Goal: Information Seeking & Learning: Learn about a topic

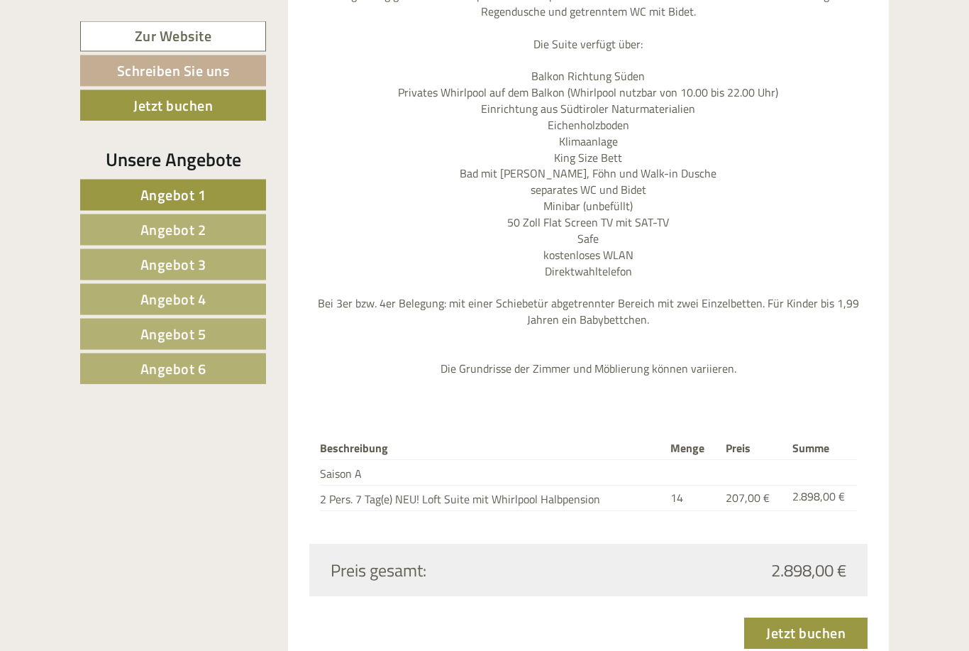
scroll to position [1655, 0]
click at [225, 223] on link "Angebot 2" at bounding box center [173, 229] width 186 height 31
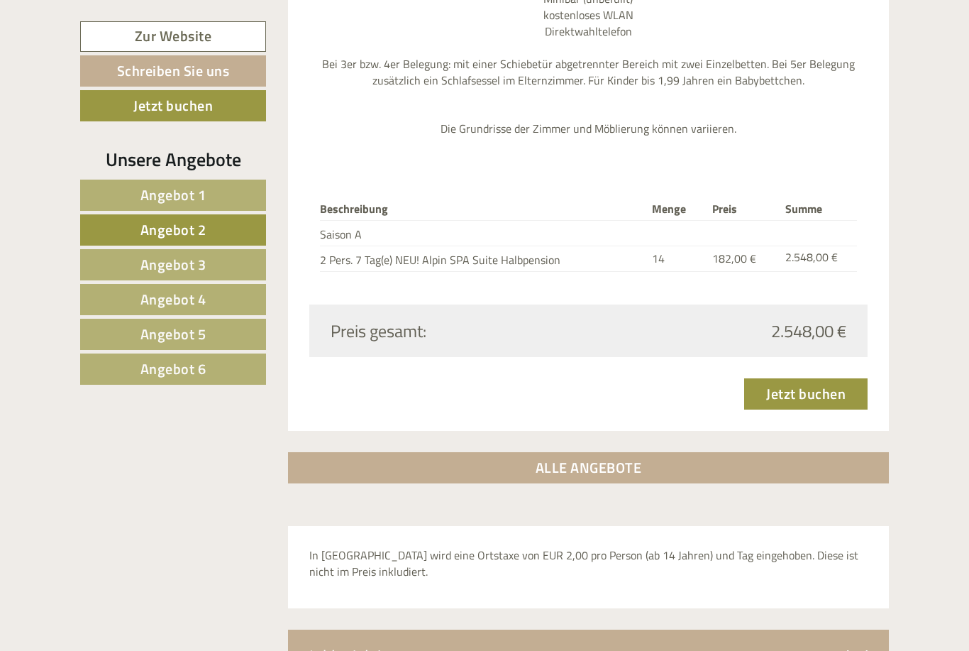
click at [223, 372] on link "Angebot 6" at bounding box center [173, 368] width 186 height 31
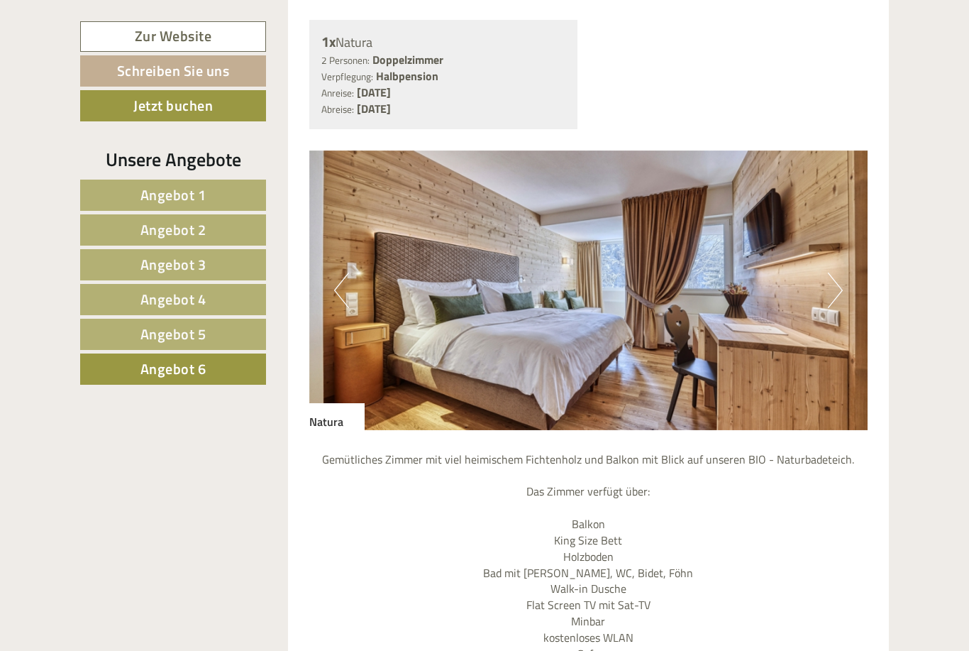
scroll to position [1152, 0]
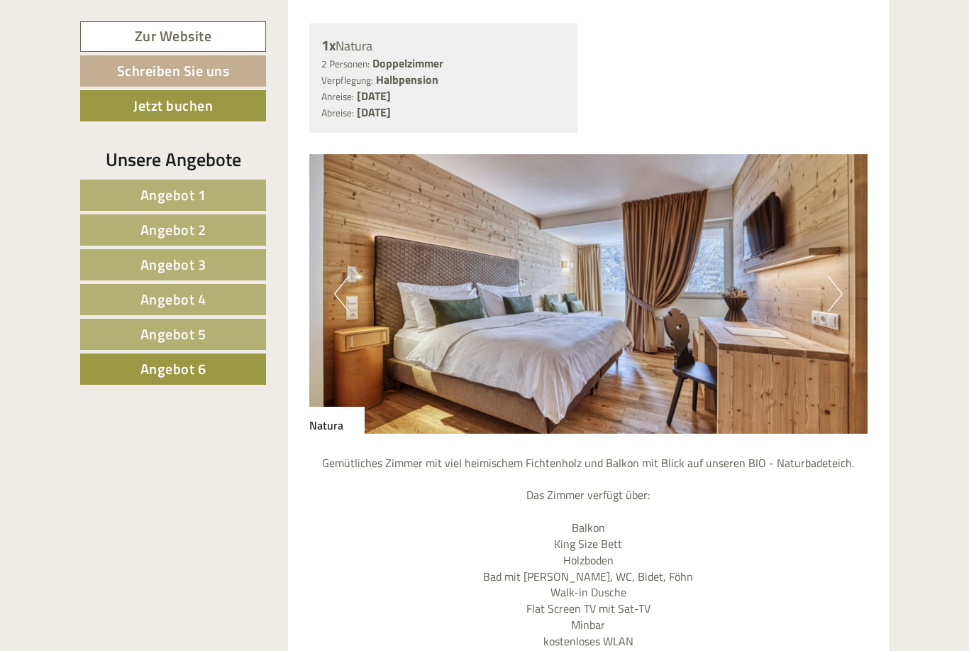
click at [851, 292] on img at bounding box center [588, 294] width 559 height 280
click at [836, 292] on button "Next" at bounding box center [835, 293] width 15 height 35
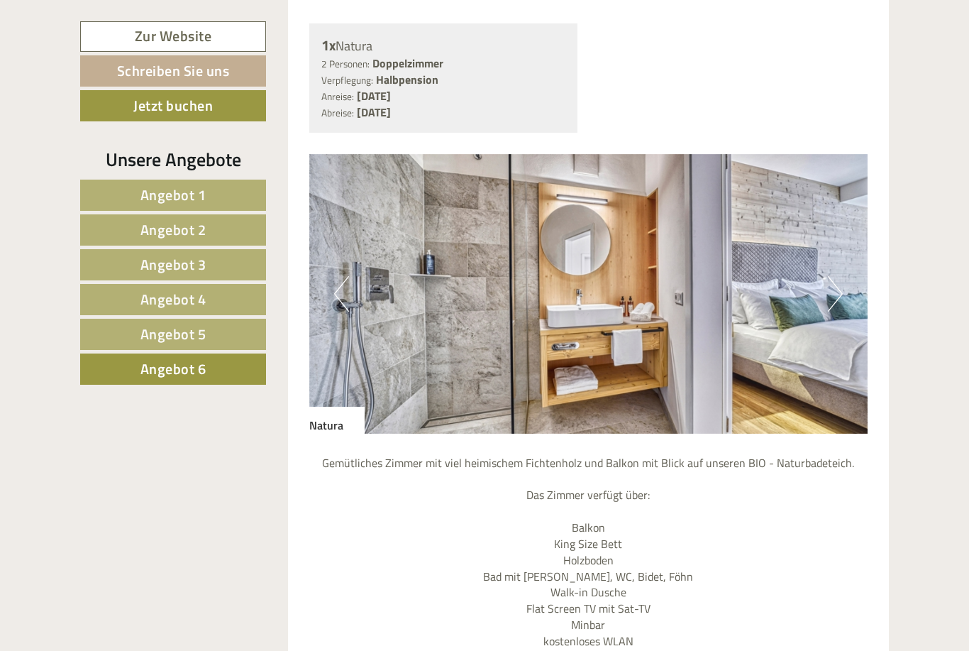
click at [834, 283] on button "Next" at bounding box center [835, 293] width 15 height 35
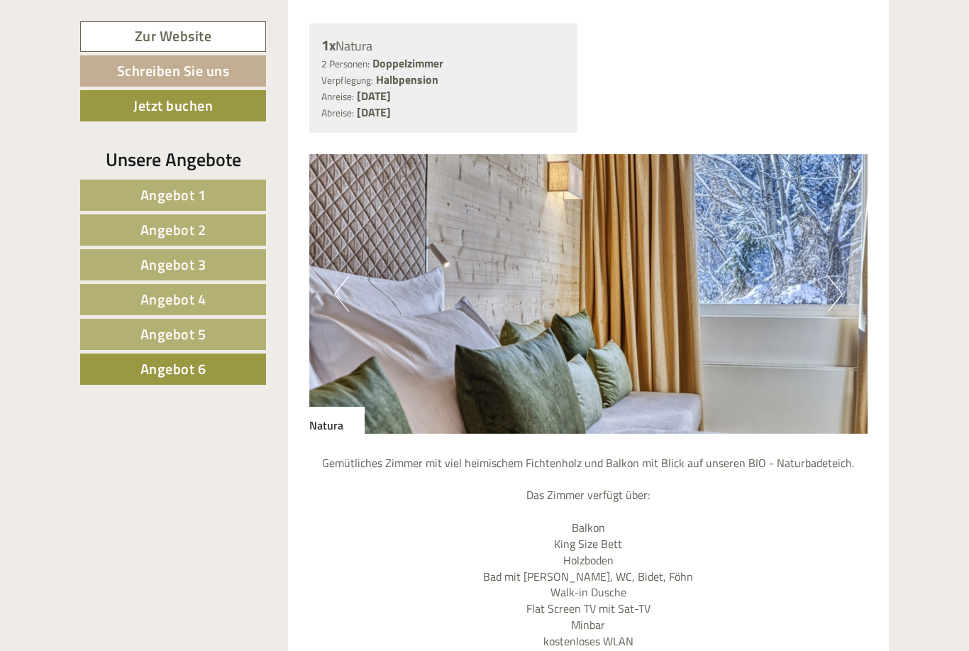
click at [834, 280] on button "Next" at bounding box center [835, 293] width 15 height 35
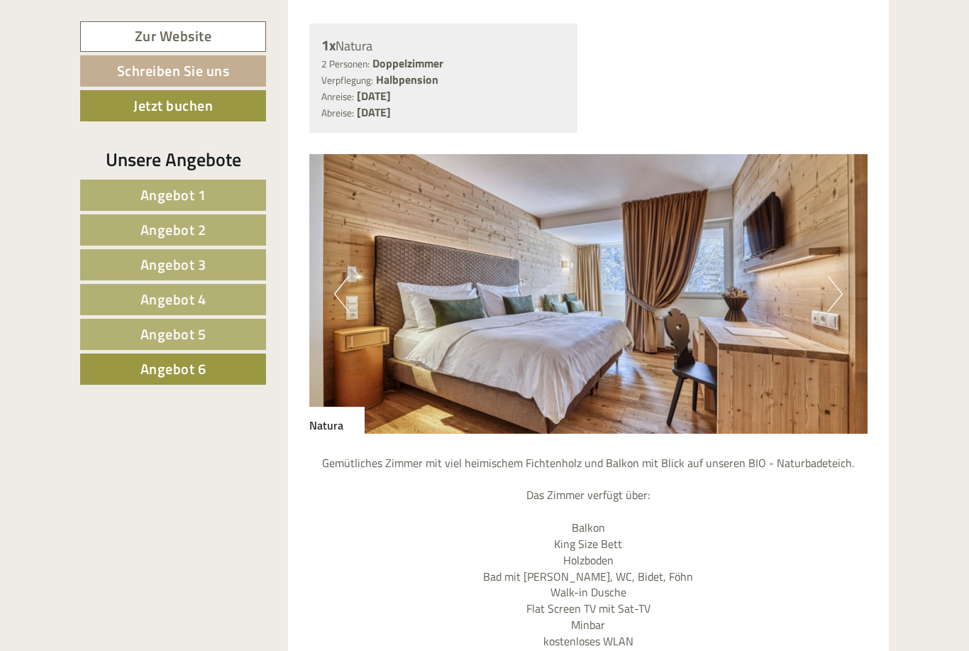
click at [828, 285] on button "Next" at bounding box center [835, 293] width 15 height 35
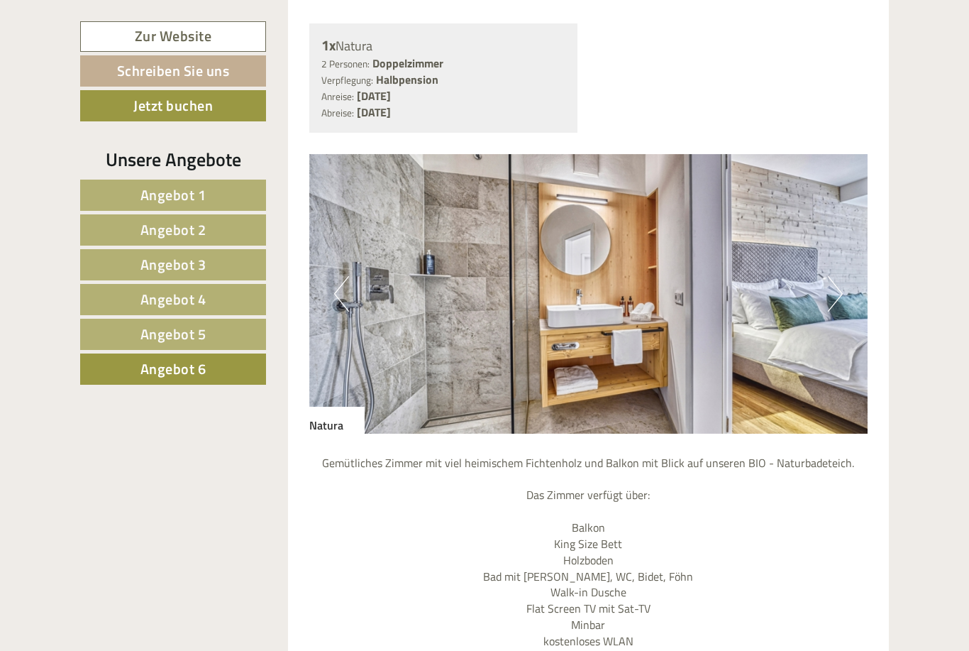
click at [831, 281] on button "Next" at bounding box center [835, 293] width 15 height 35
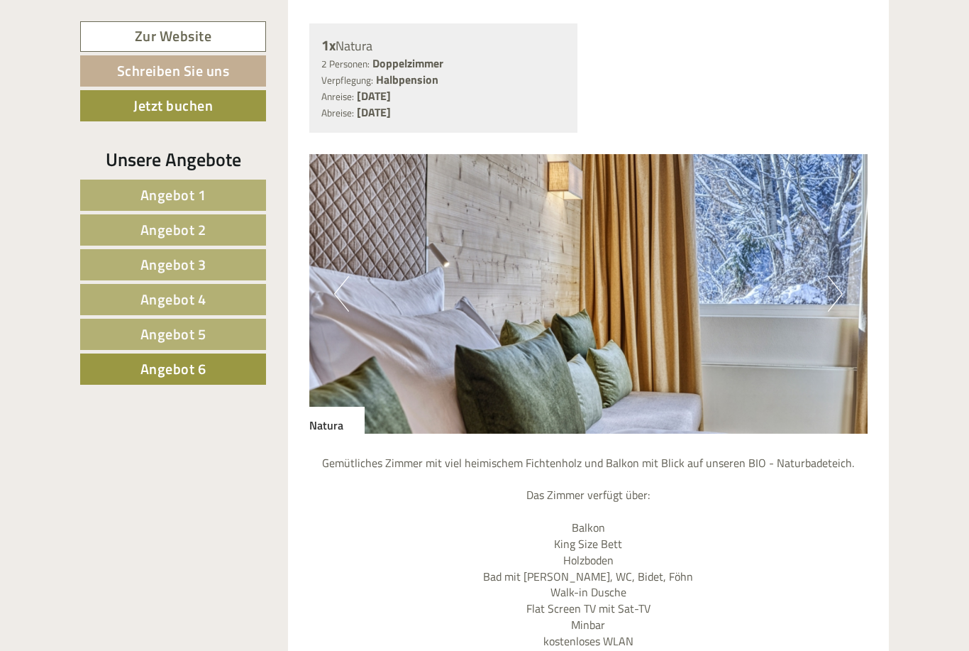
click at [829, 283] on button "Next" at bounding box center [835, 293] width 15 height 35
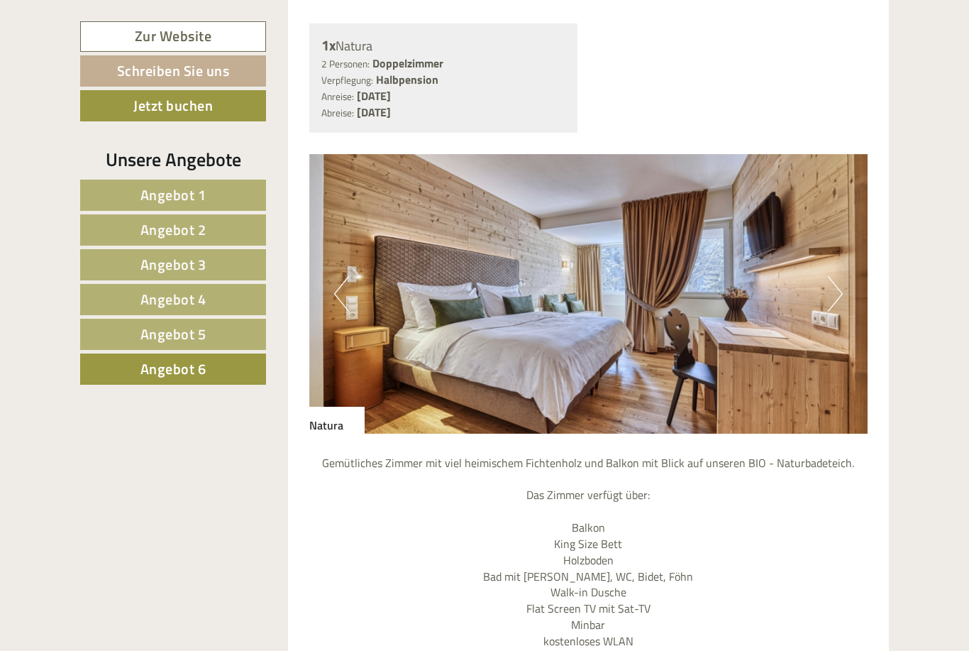
click at [245, 341] on link "Angebot 5" at bounding box center [173, 334] width 186 height 31
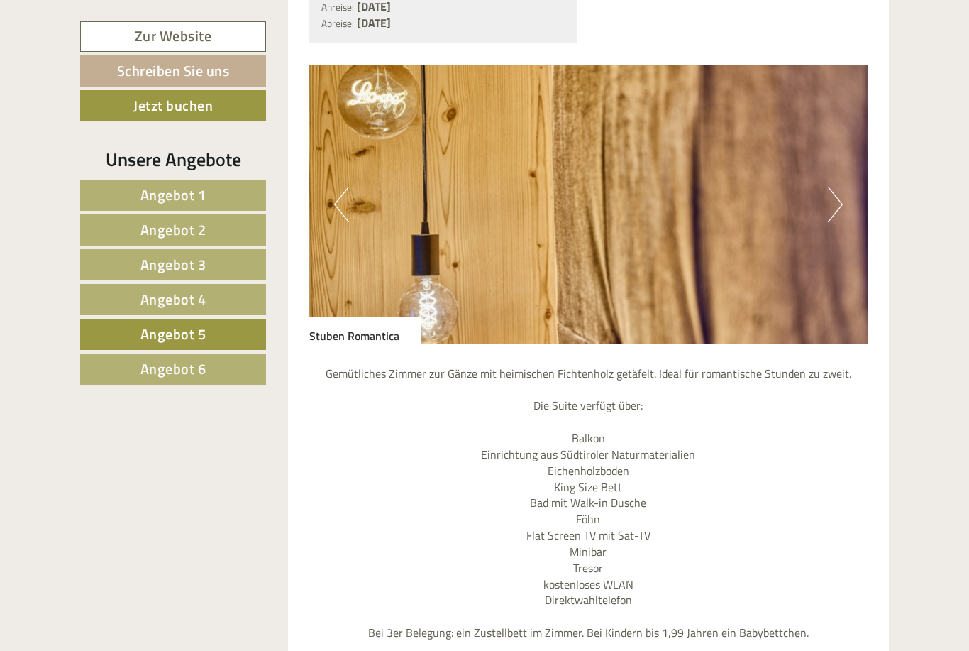
scroll to position [1219, 0]
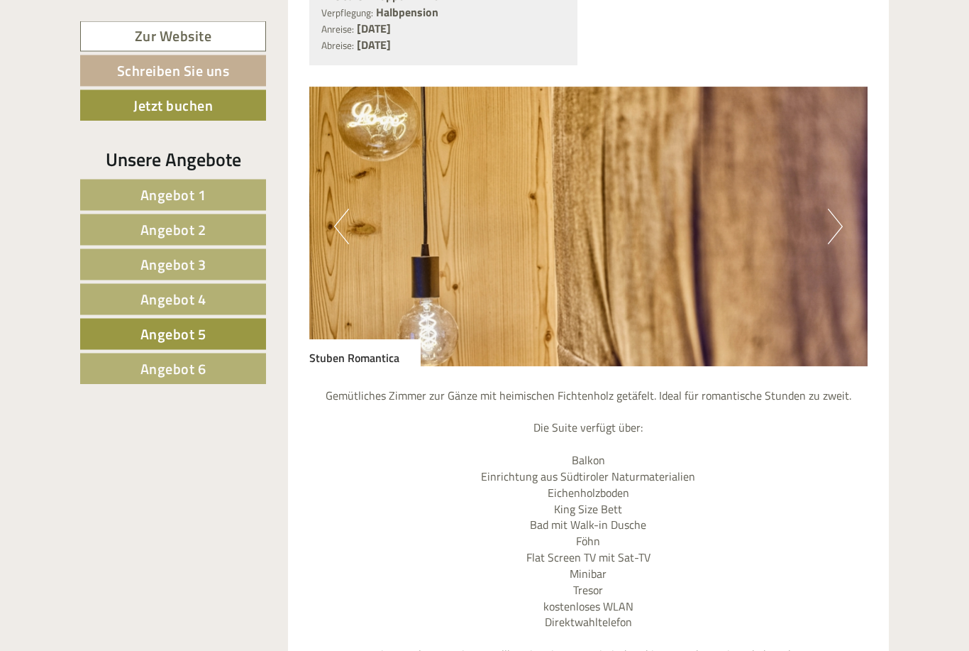
click at [852, 215] on img at bounding box center [588, 227] width 559 height 280
click at [841, 223] on button "Next" at bounding box center [835, 226] width 15 height 35
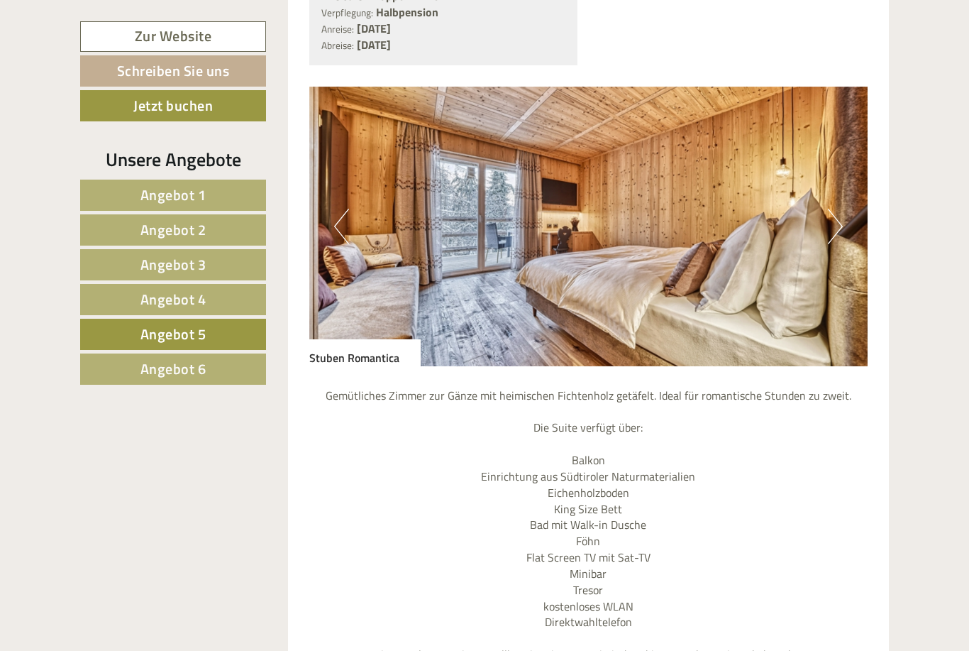
click at [834, 221] on button "Next" at bounding box center [835, 226] width 15 height 35
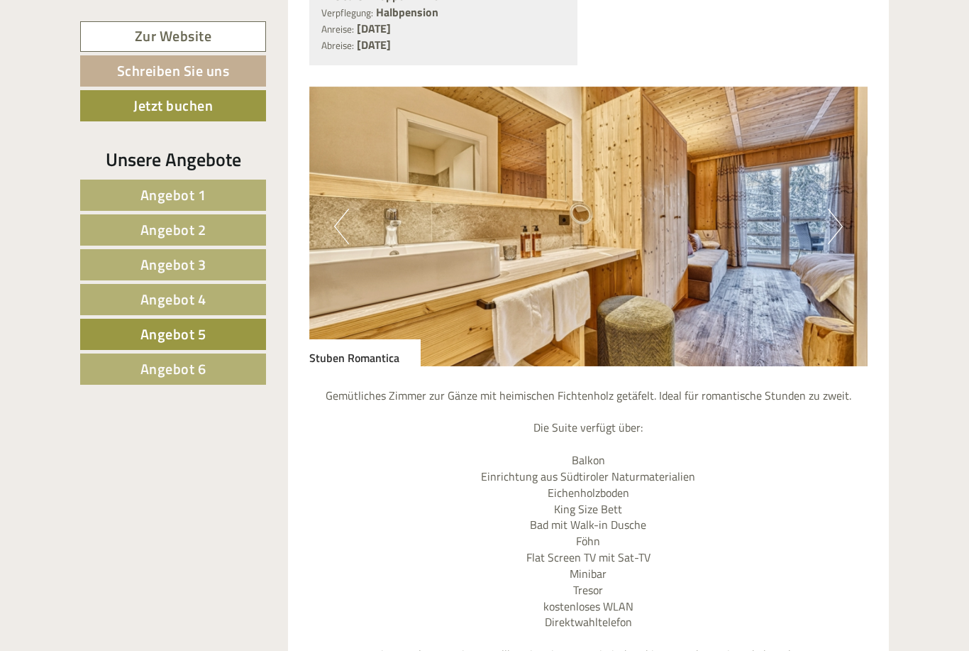
click at [823, 228] on img at bounding box center [588, 227] width 559 height 280
click at [829, 221] on button "Next" at bounding box center [835, 226] width 15 height 35
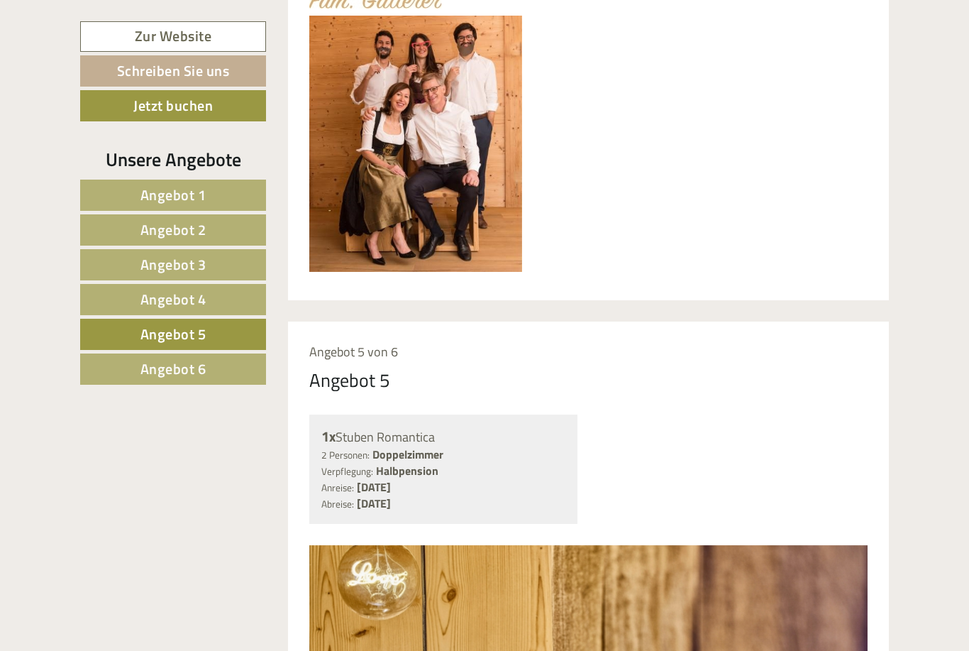
scroll to position [784, 0]
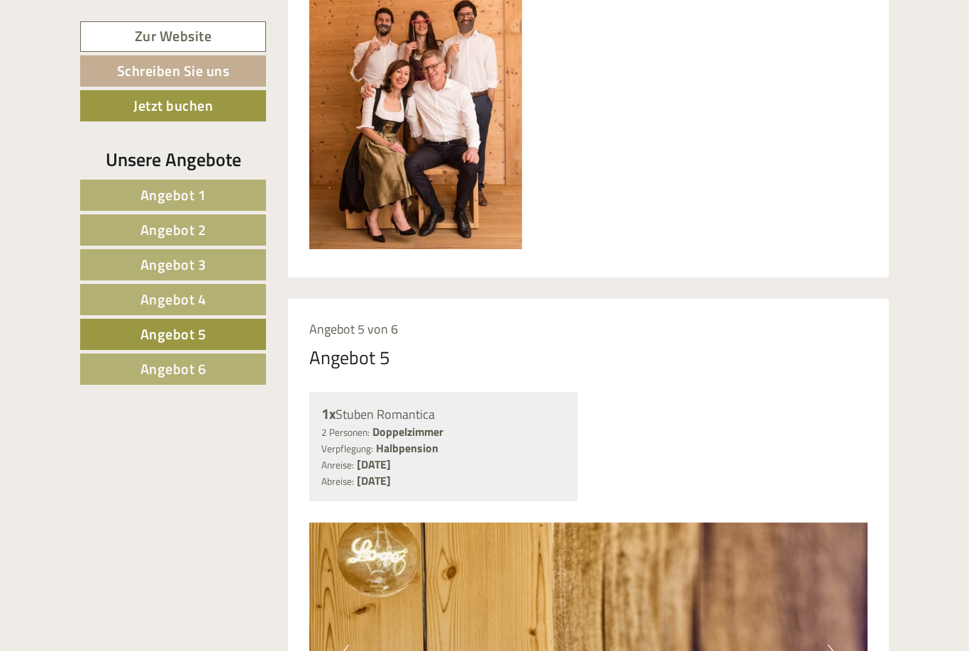
click at [225, 37] on link "Zur Website" at bounding box center [173, 36] width 186 height 31
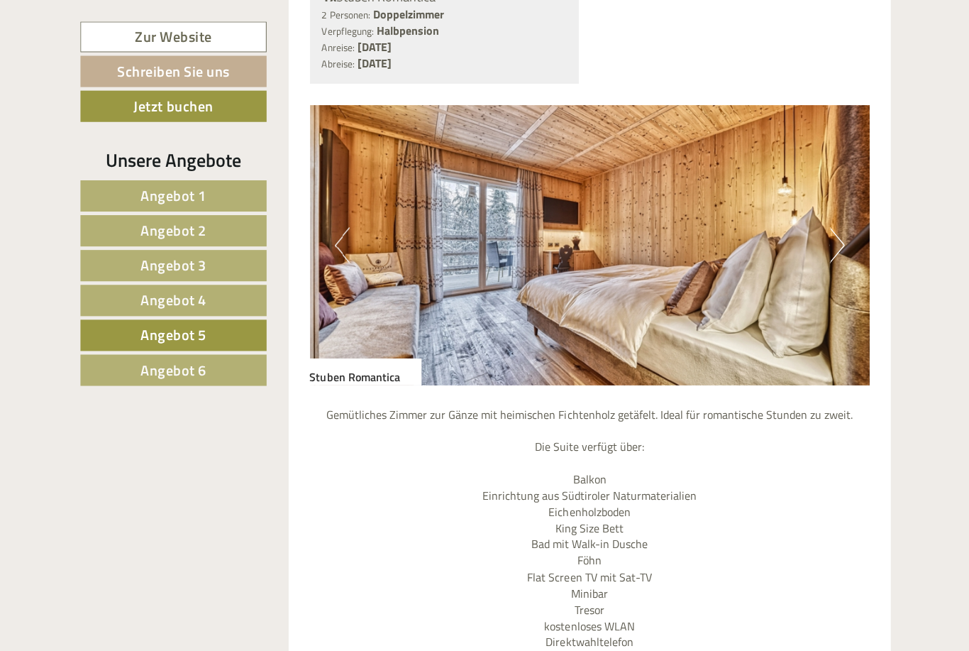
scroll to position [1201, 0]
click at [818, 329] on img at bounding box center [588, 245] width 559 height 280
click at [821, 224] on img at bounding box center [588, 245] width 559 height 280
click at [824, 235] on img at bounding box center [588, 245] width 559 height 280
click at [824, 250] on img at bounding box center [588, 245] width 559 height 280
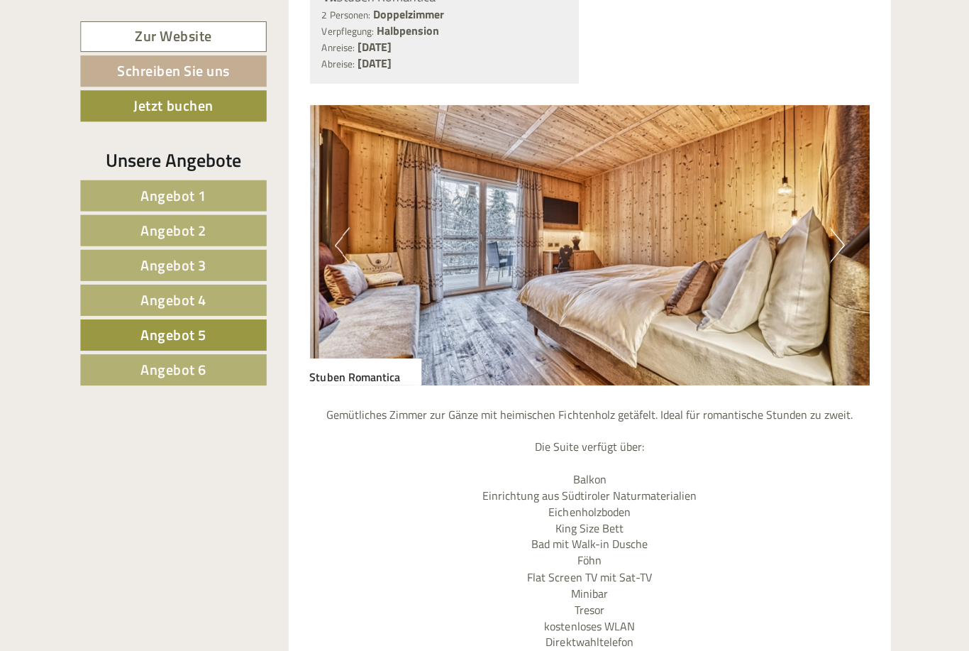
click at [827, 242] on img at bounding box center [588, 245] width 559 height 280
click at [829, 237] on button "Next" at bounding box center [835, 244] width 15 height 35
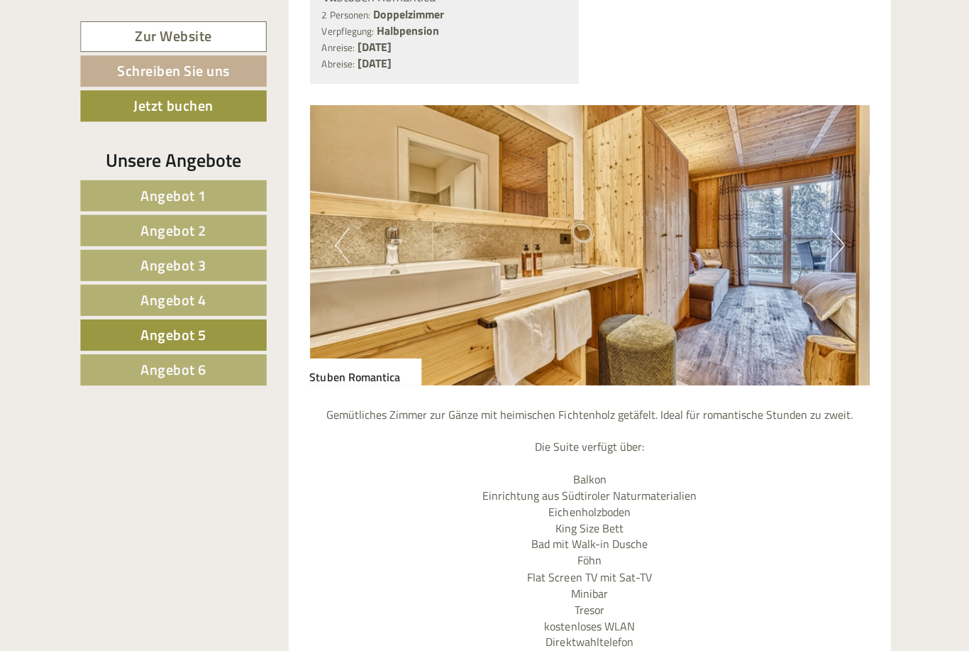
click at [825, 242] on img at bounding box center [588, 245] width 559 height 280
click at [844, 252] on img at bounding box center [588, 245] width 559 height 280
click at [839, 240] on button "Next" at bounding box center [835, 244] width 15 height 35
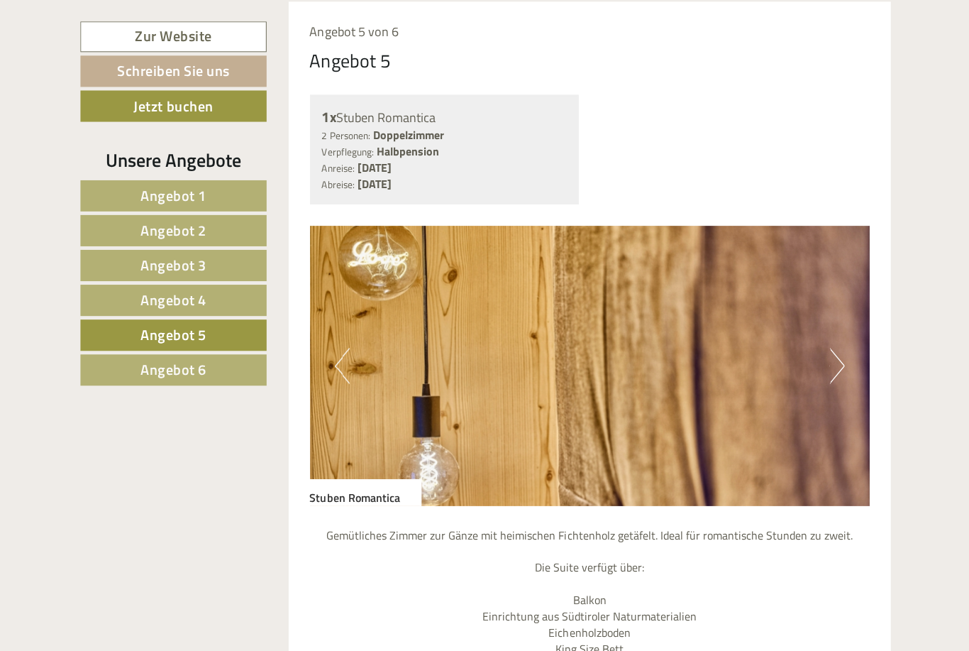
scroll to position [1080, 0]
click at [839, 367] on button "Next" at bounding box center [835, 365] width 15 height 35
click at [839, 365] on button "Next" at bounding box center [835, 365] width 15 height 35
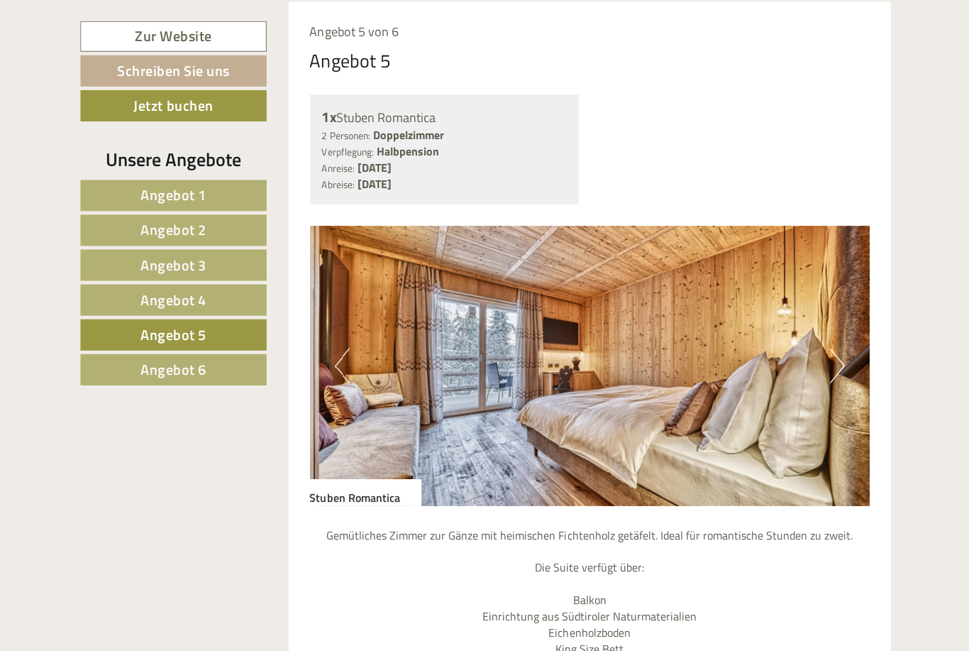
click at [829, 348] on button "Next" at bounding box center [835, 365] width 15 height 35
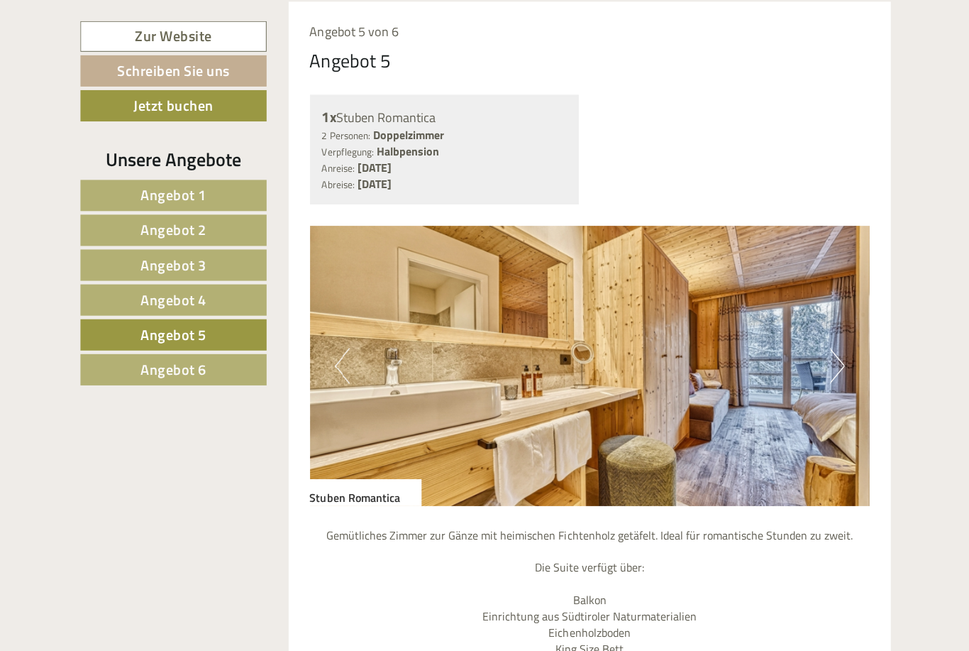
click at [831, 348] on button "Next" at bounding box center [835, 365] width 15 height 35
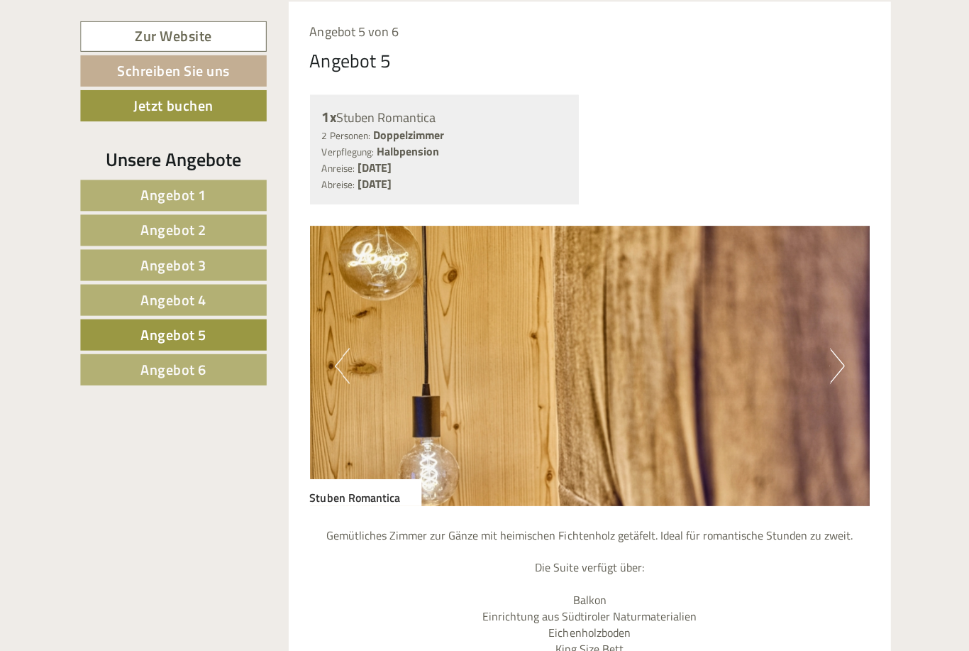
click at [829, 348] on button "Next" at bounding box center [835, 365] width 15 height 35
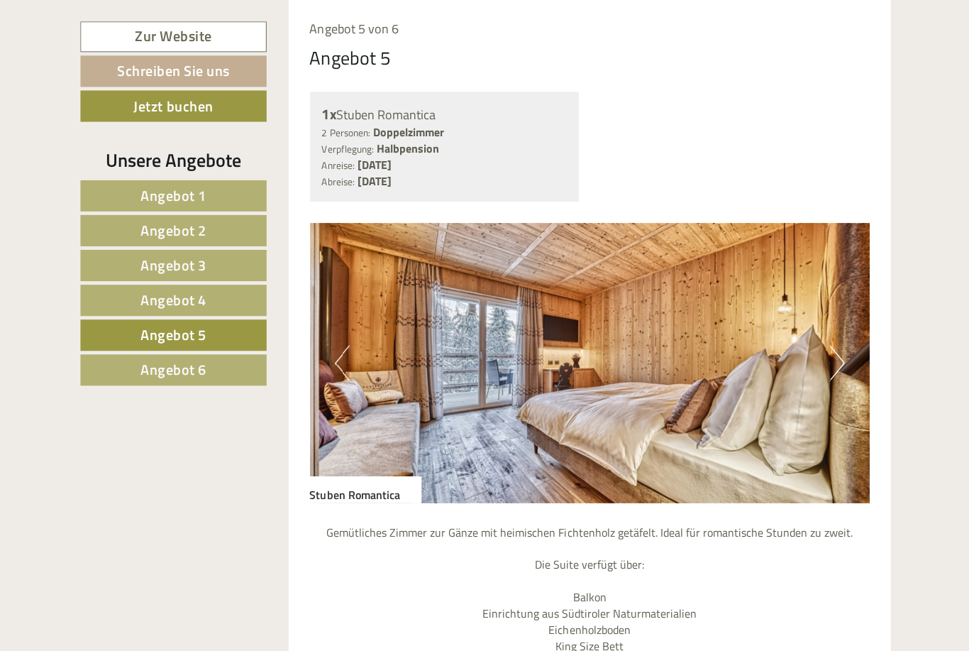
scroll to position [1090, 0]
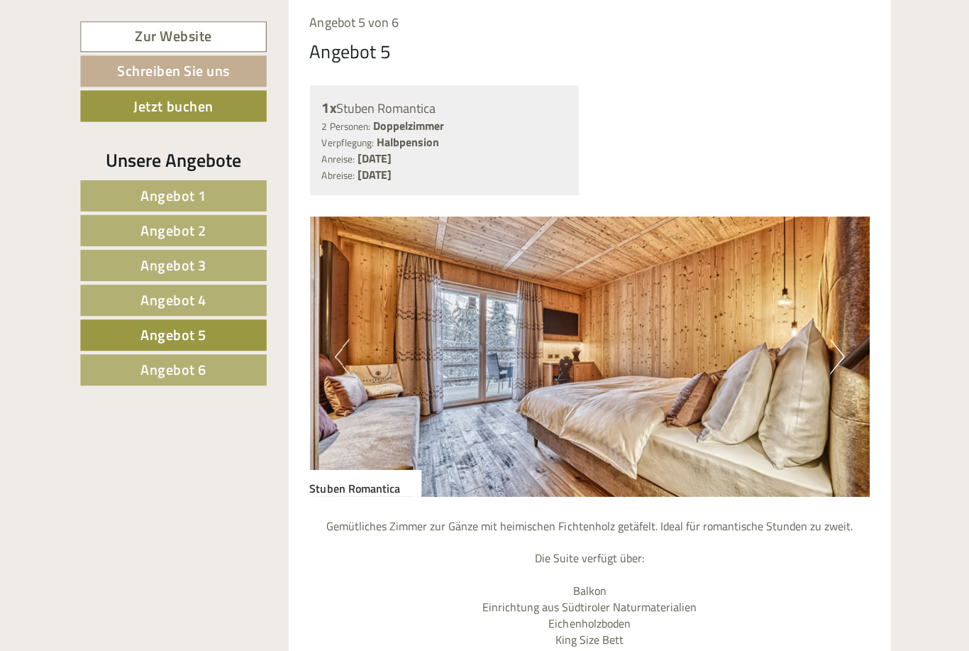
click at [836, 307] on img at bounding box center [588, 356] width 559 height 280
click at [830, 338] on button "Next" at bounding box center [835, 355] width 15 height 35
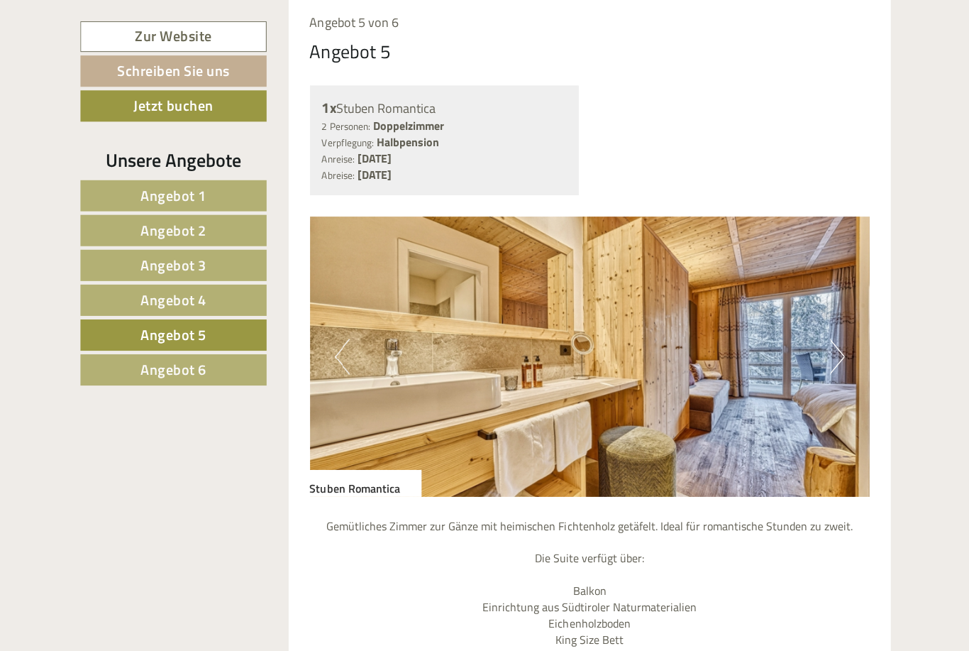
click at [827, 343] on img at bounding box center [588, 356] width 559 height 280
click at [810, 376] on img at bounding box center [588, 356] width 559 height 280
click at [810, 375] on img at bounding box center [588, 356] width 559 height 280
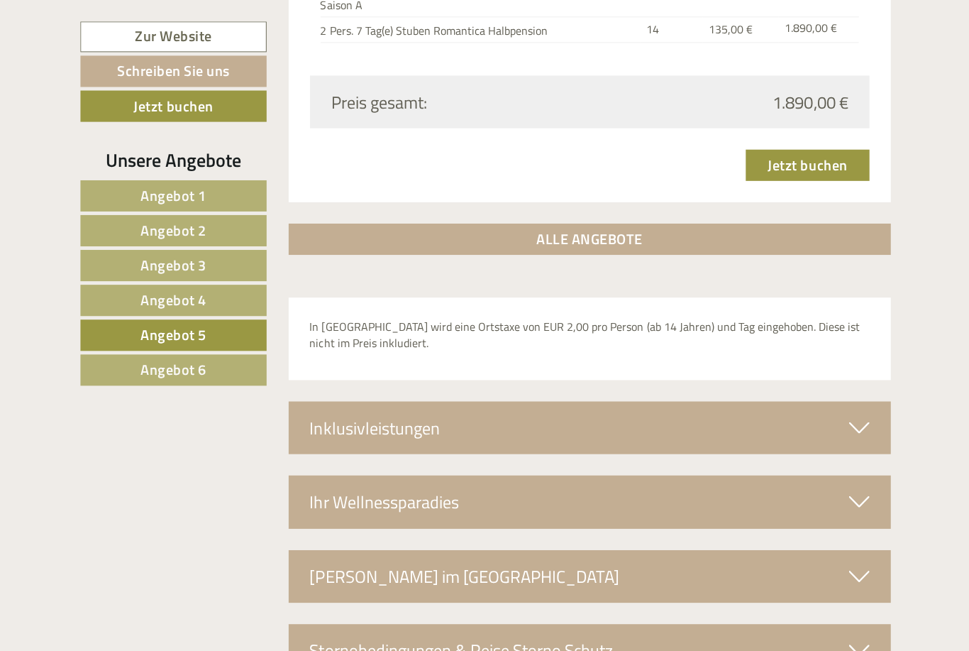
scroll to position [2023, 0]
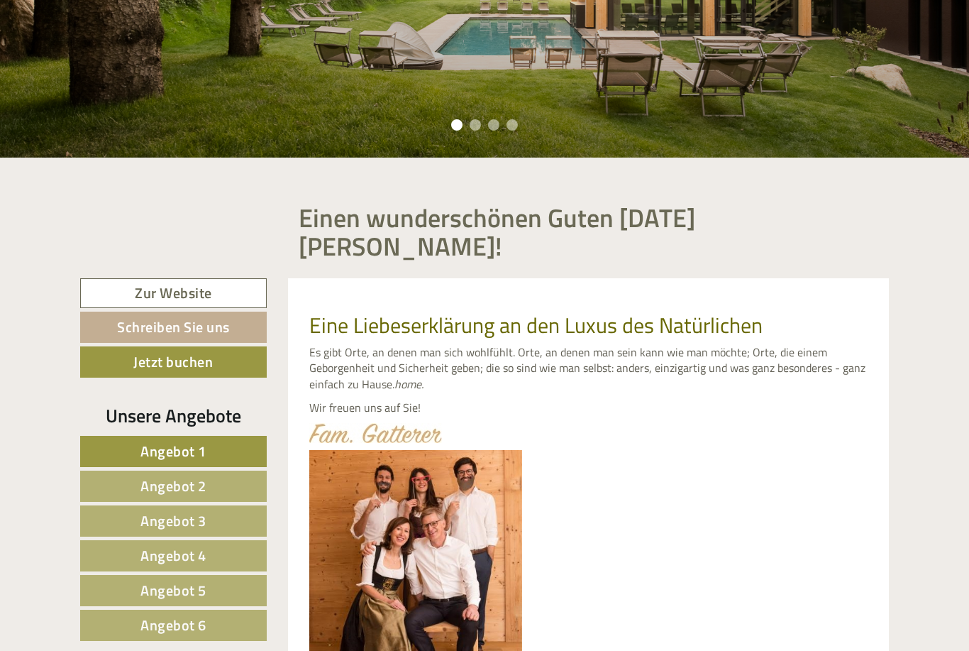
scroll to position [394, 0]
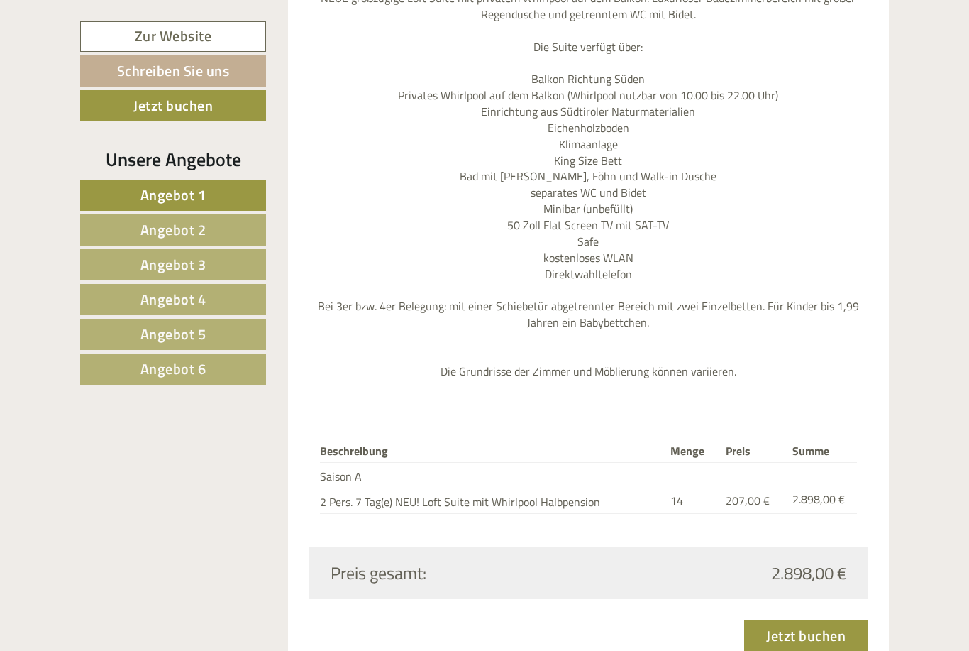
click at [212, 364] on link "Angebot 6" at bounding box center [173, 368] width 186 height 31
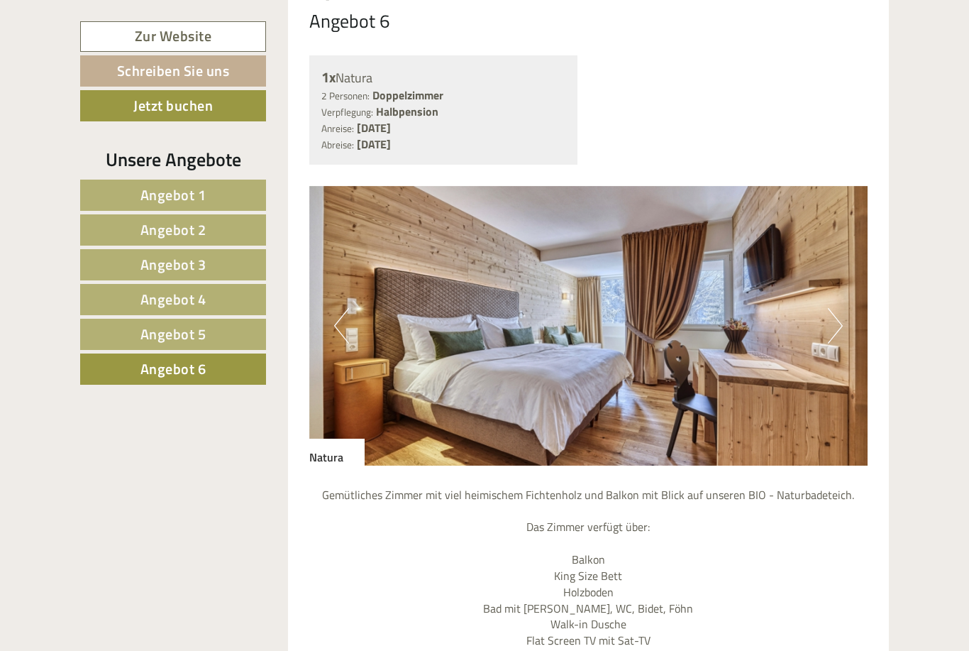
click at [218, 308] on link "Angebot 4" at bounding box center [173, 299] width 186 height 31
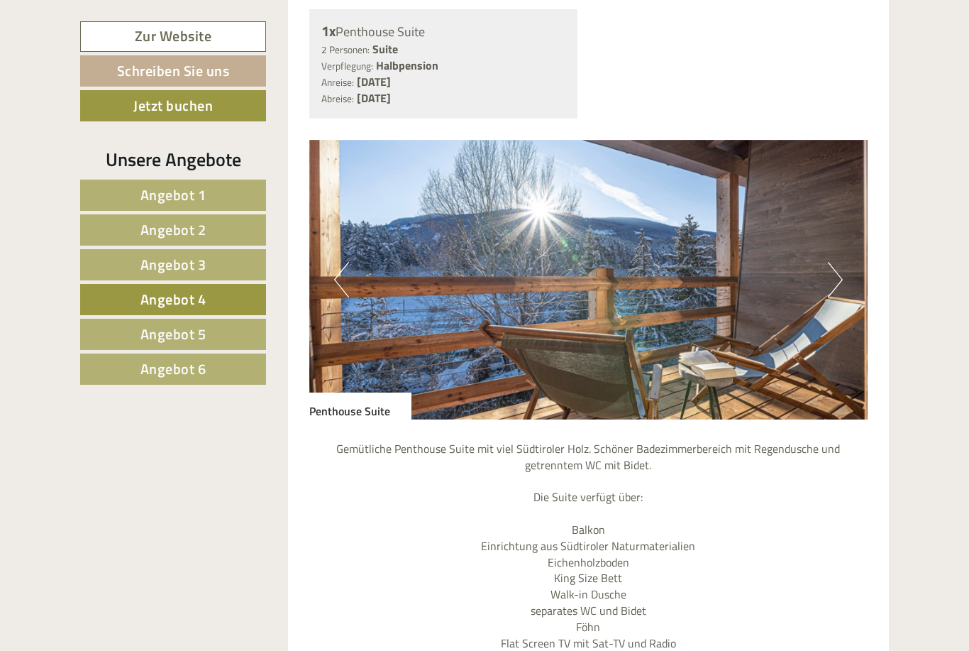
scroll to position [1164, 0]
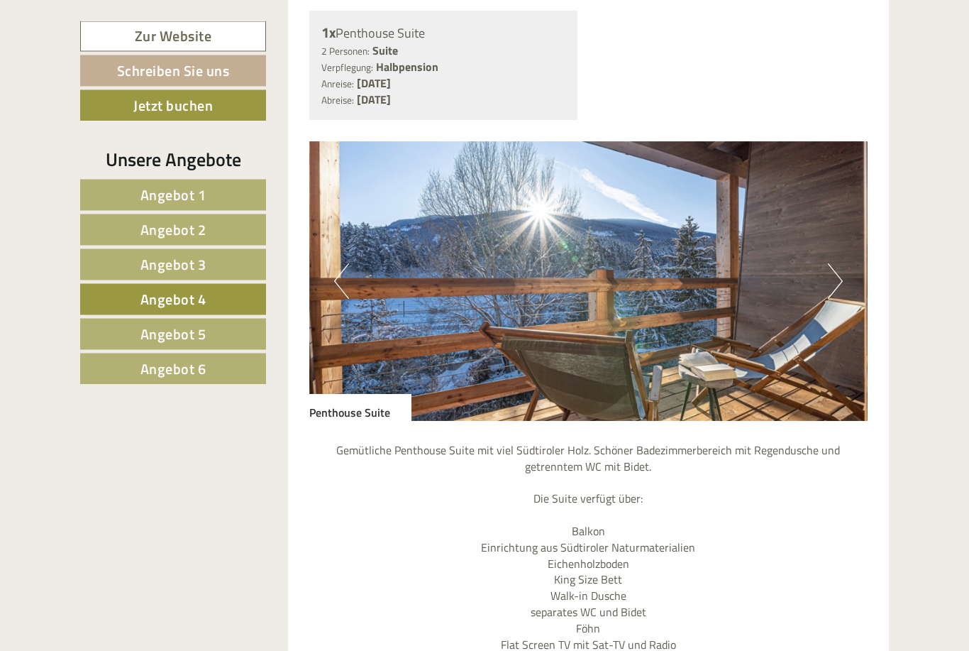
click at [837, 272] on button "Next" at bounding box center [835, 281] width 15 height 35
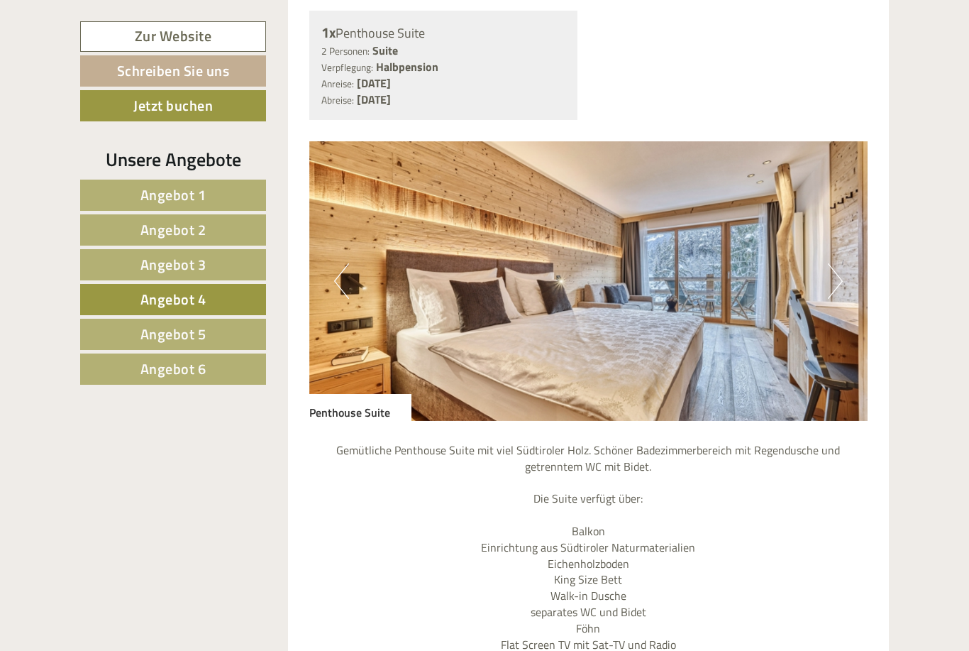
click at [840, 266] on button "Next" at bounding box center [835, 280] width 15 height 35
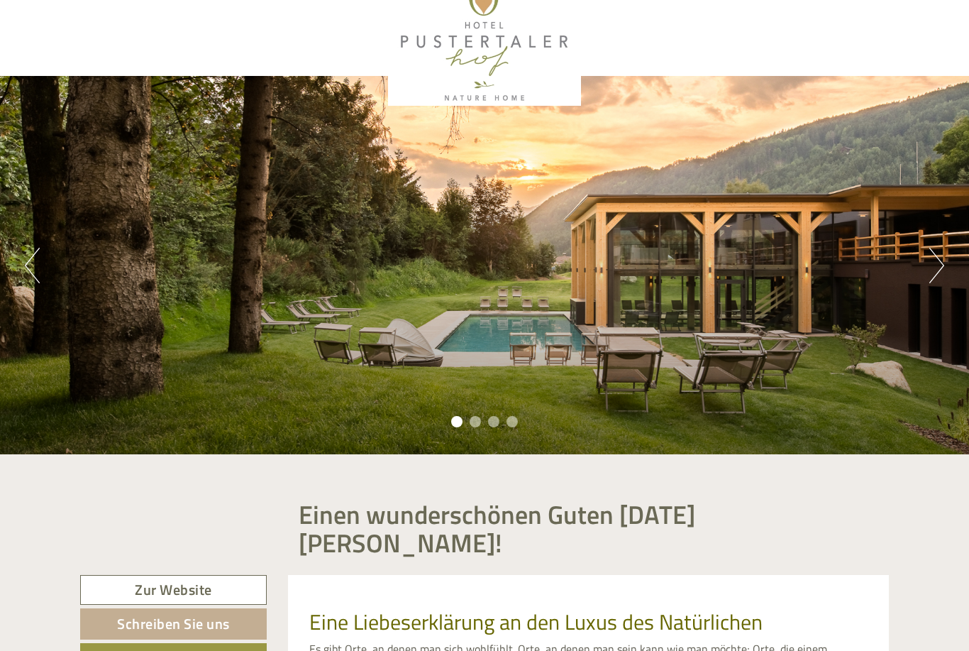
scroll to position [0, 0]
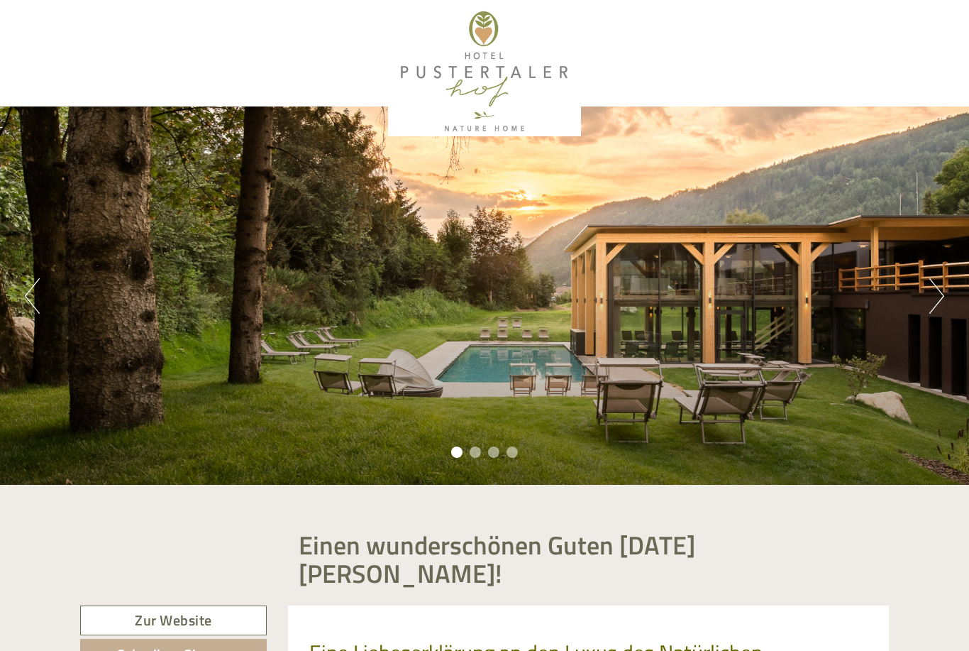
click at [936, 297] on button "Next" at bounding box center [936, 295] width 15 height 35
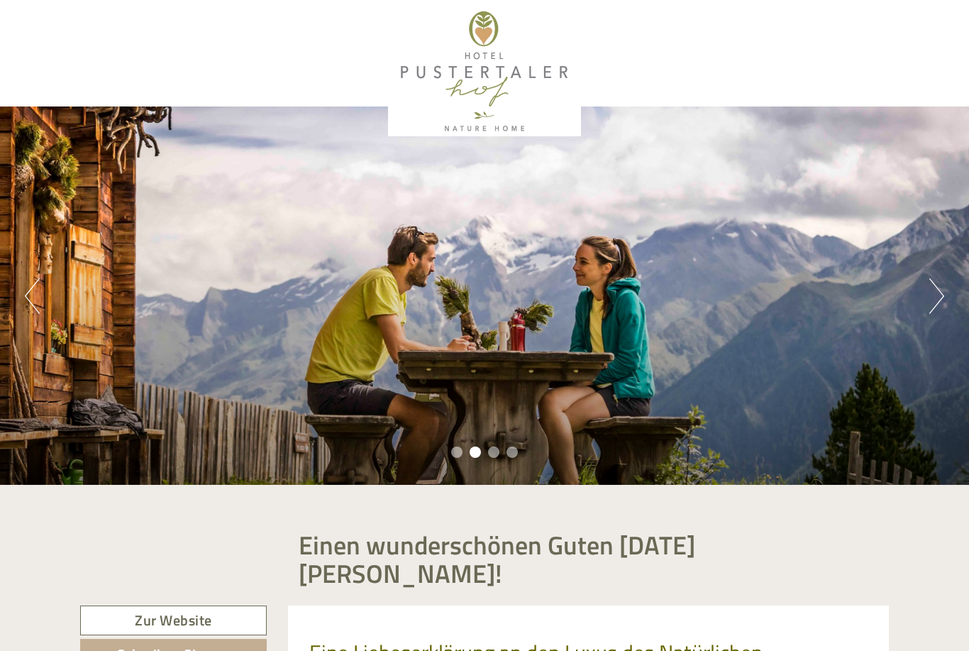
click at [936, 285] on button "Next" at bounding box center [936, 295] width 15 height 35
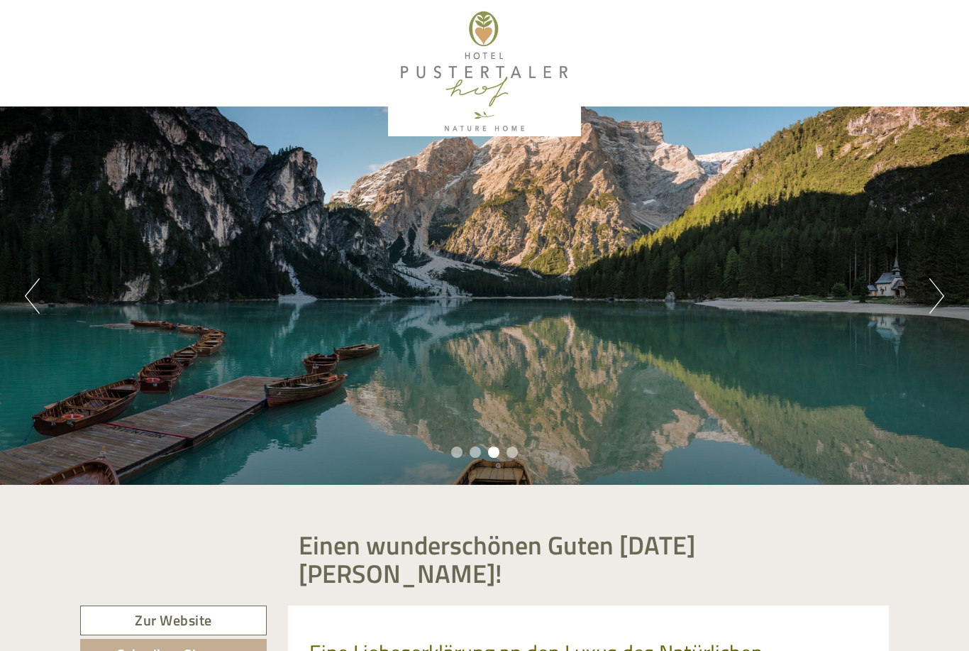
click at [929, 282] on button "Next" at bounding box center [936, 295] width 15 height 35
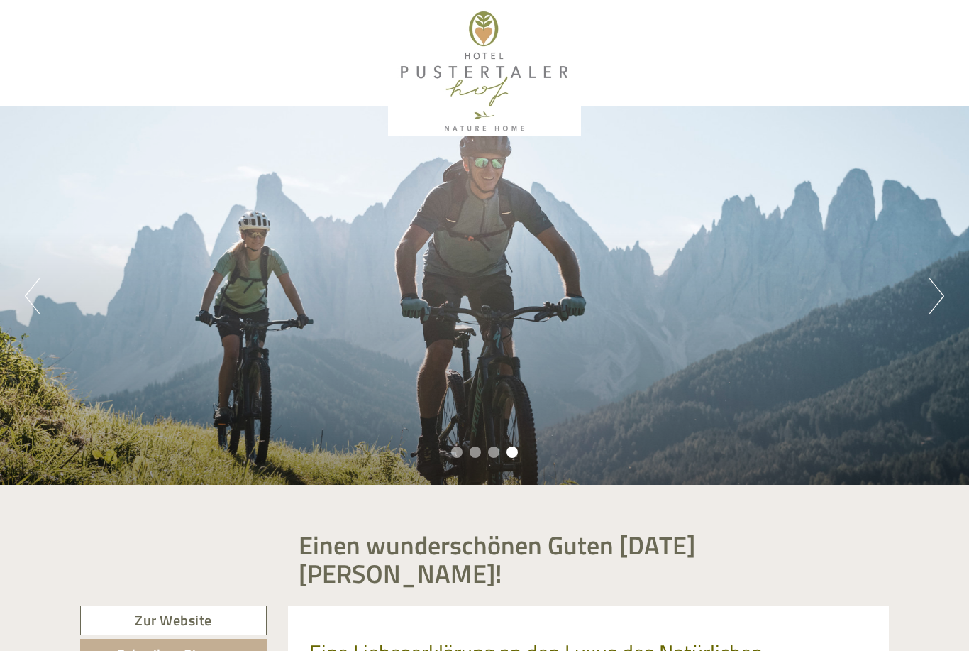
click at [923, 285] on div "Previous Next 1 2 3 4" at bounding box center [484, 295] width 969 height 378
click at [921, 284] on div "Previous Next 1 2 3 4" at bounding box center [484, 295] width 969 height 378
click at [487, 42] on div at bounding box center [484, 71] width 795 height 129
